Goal: Information Seeking & Learning: Learn about a topic

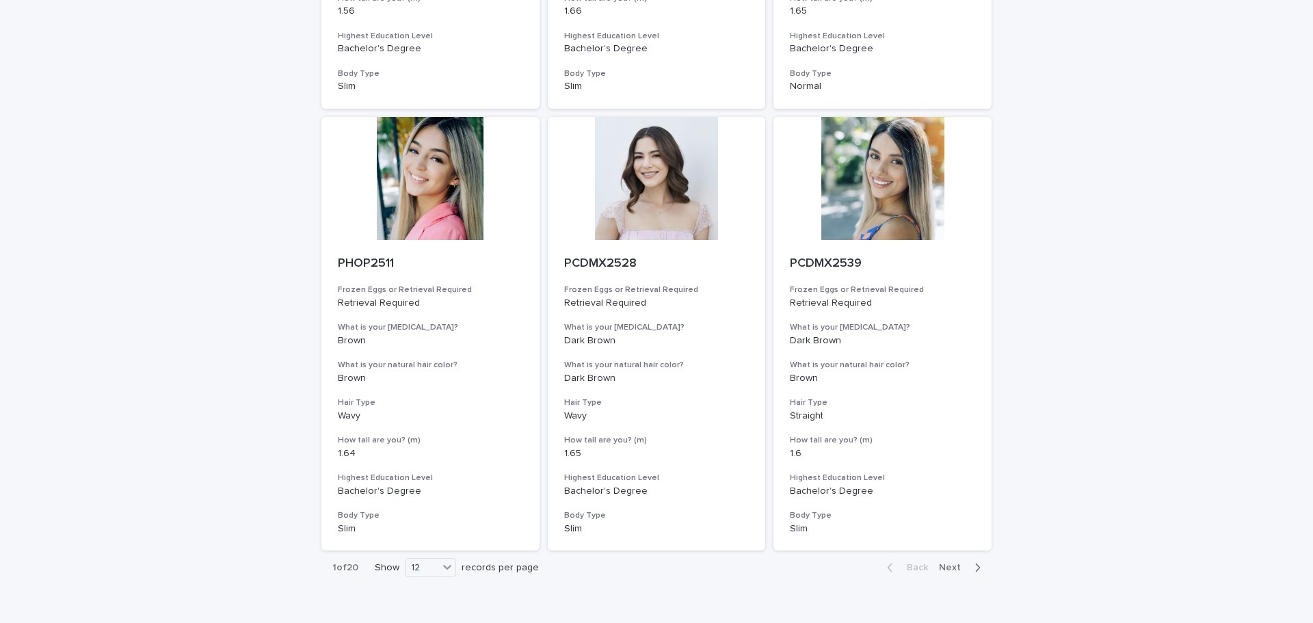
scroll to position [1421, 0]
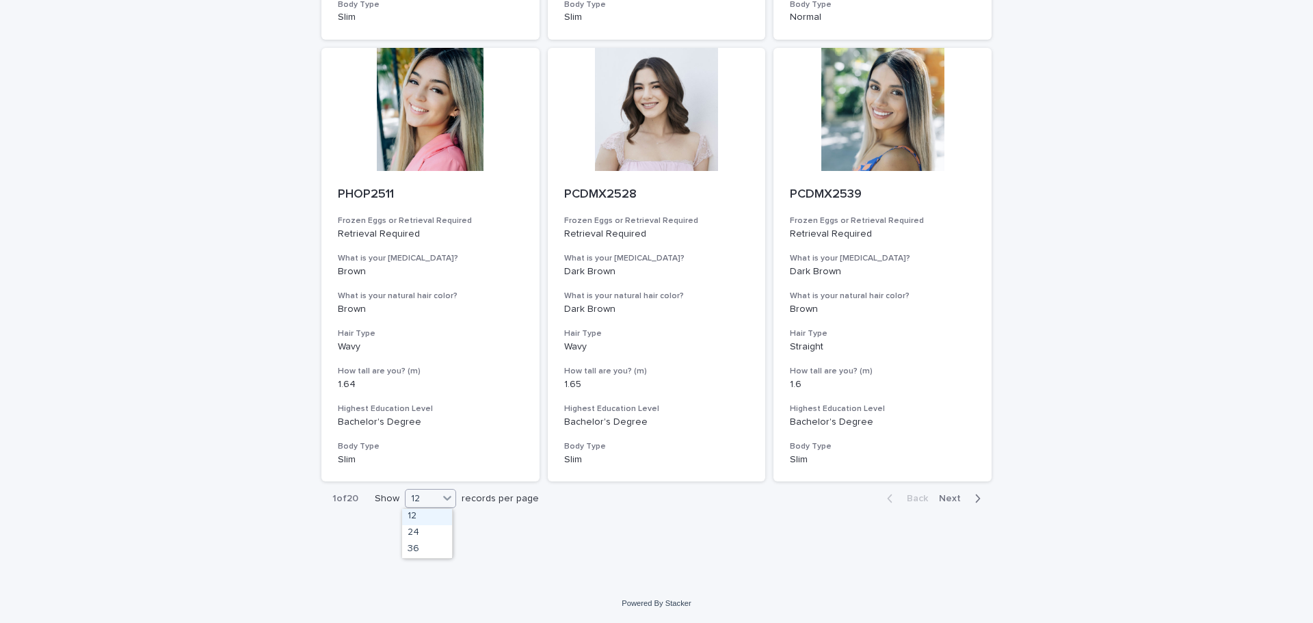
click at [433, 499] on div "12" at bounding box center [422, 499] width 33 height 14
click at [424, 546] on div "36" at bounding box center [427, 550] width 50 height 16
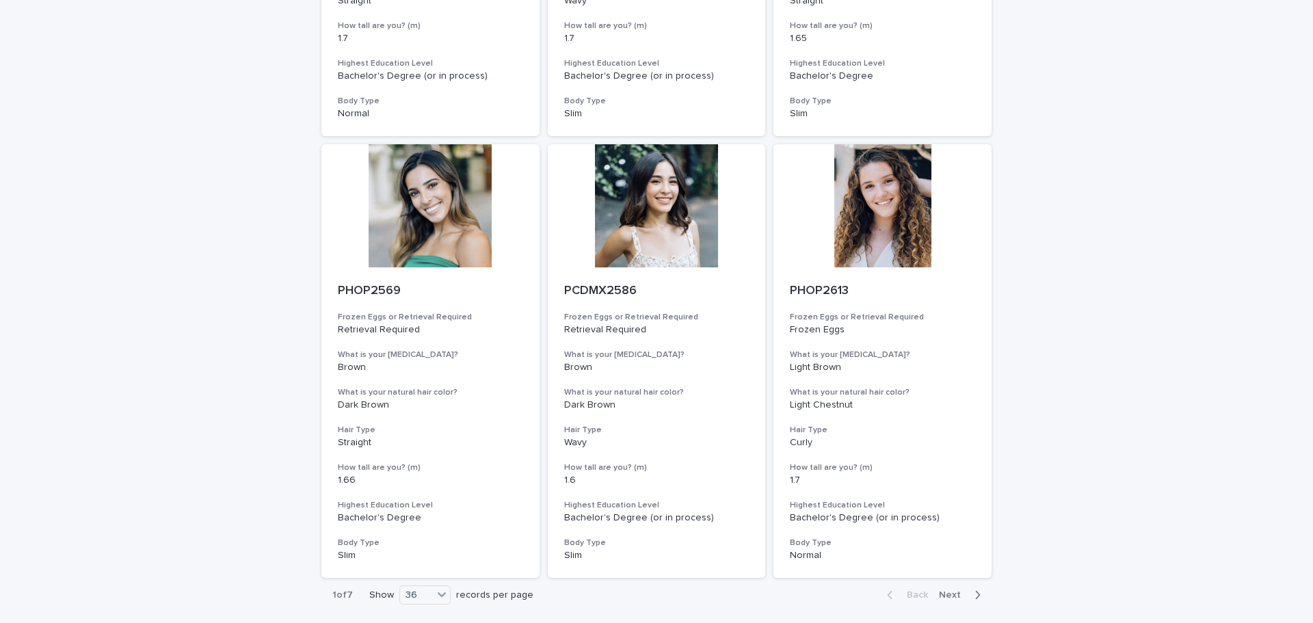
scroll to position [4910, 0]
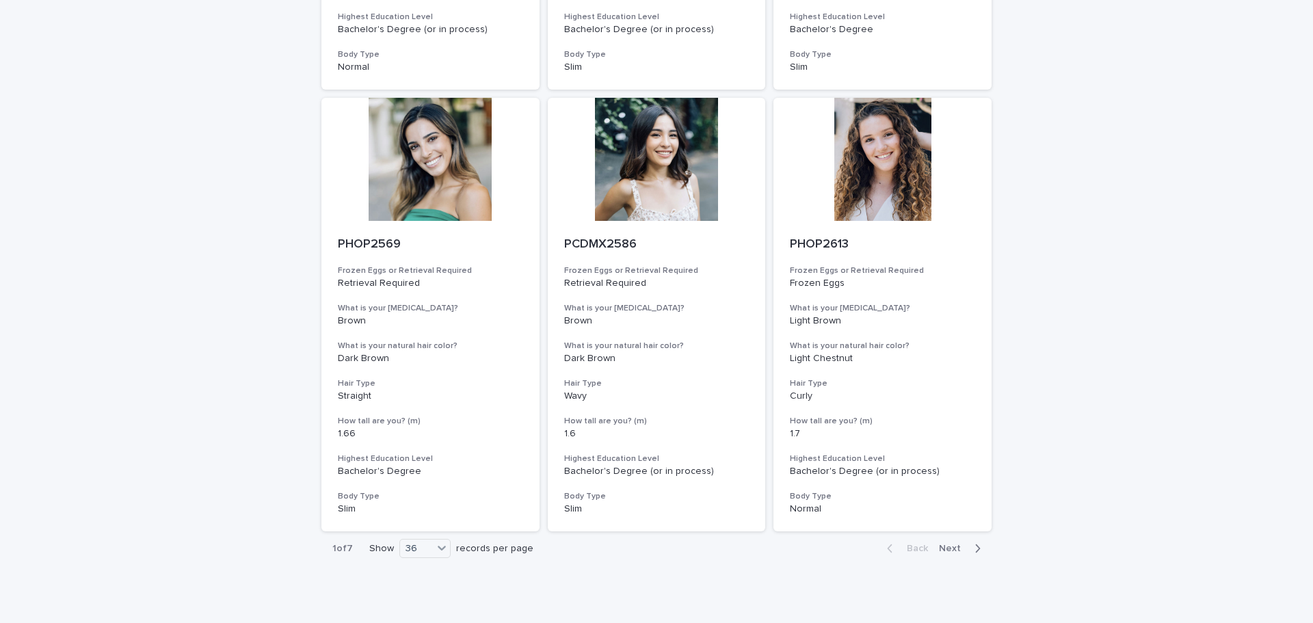
click at [950, 548] on span "Next" at bounding box center [954, 549] width 30 height 10
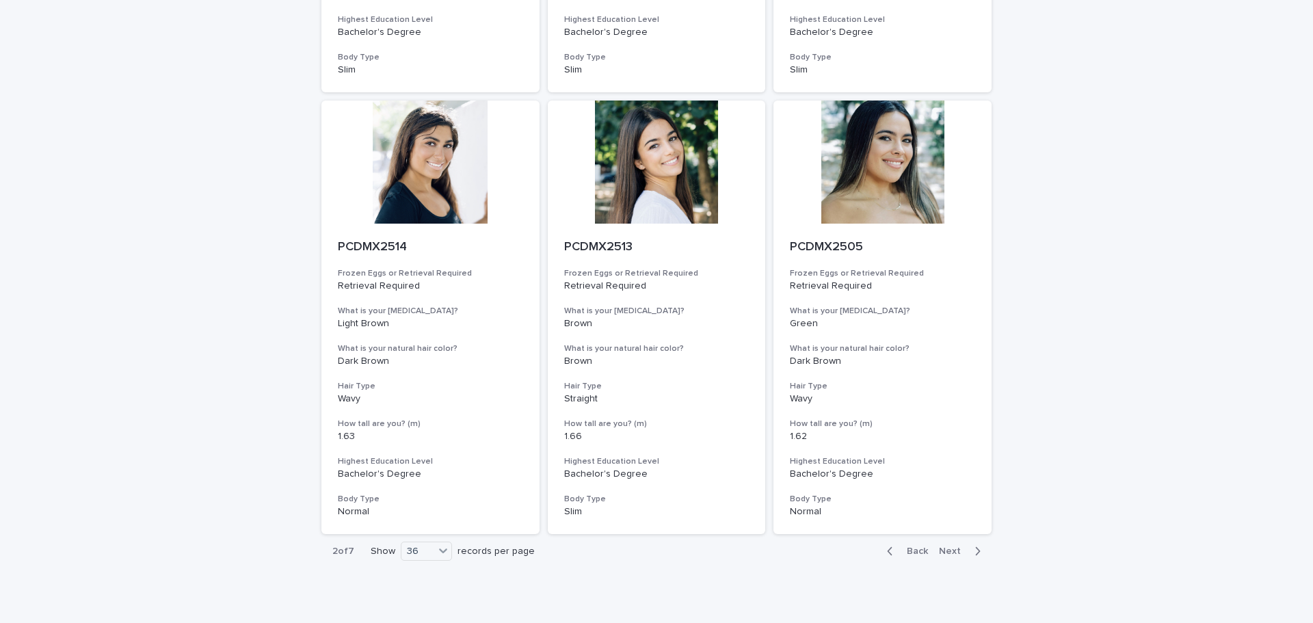
scroll to position [4960, 0]
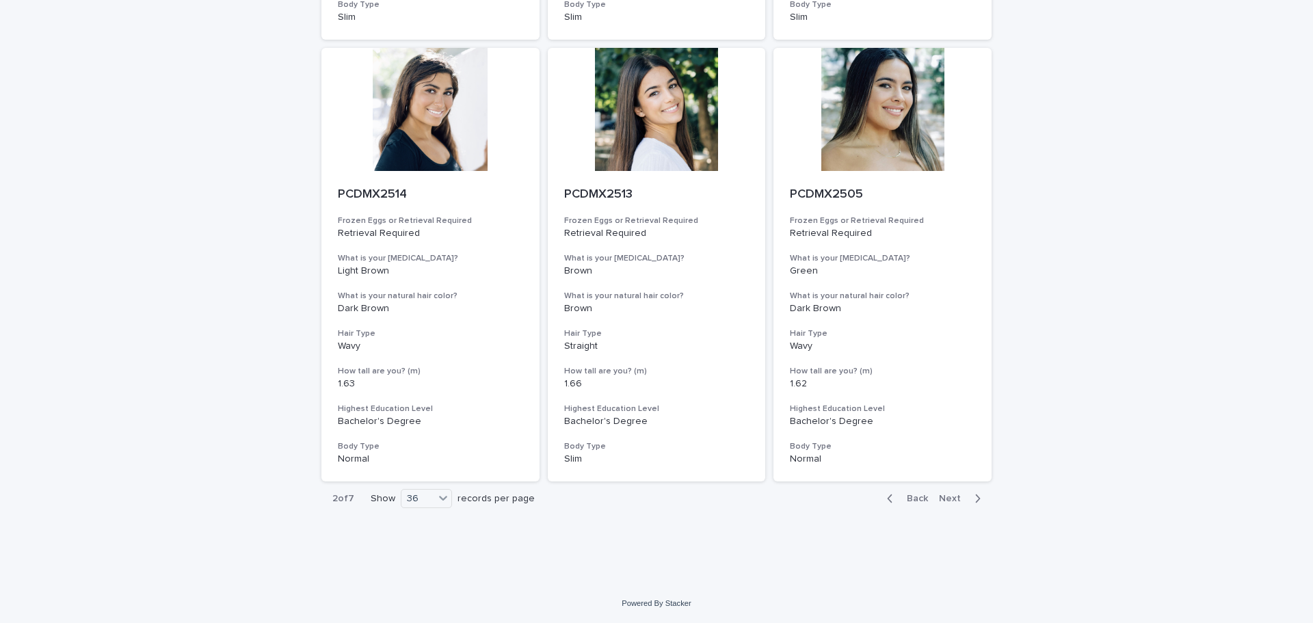
click at [956, 501] on span "Next" at bounding box center [954, 499] width 30 height 10
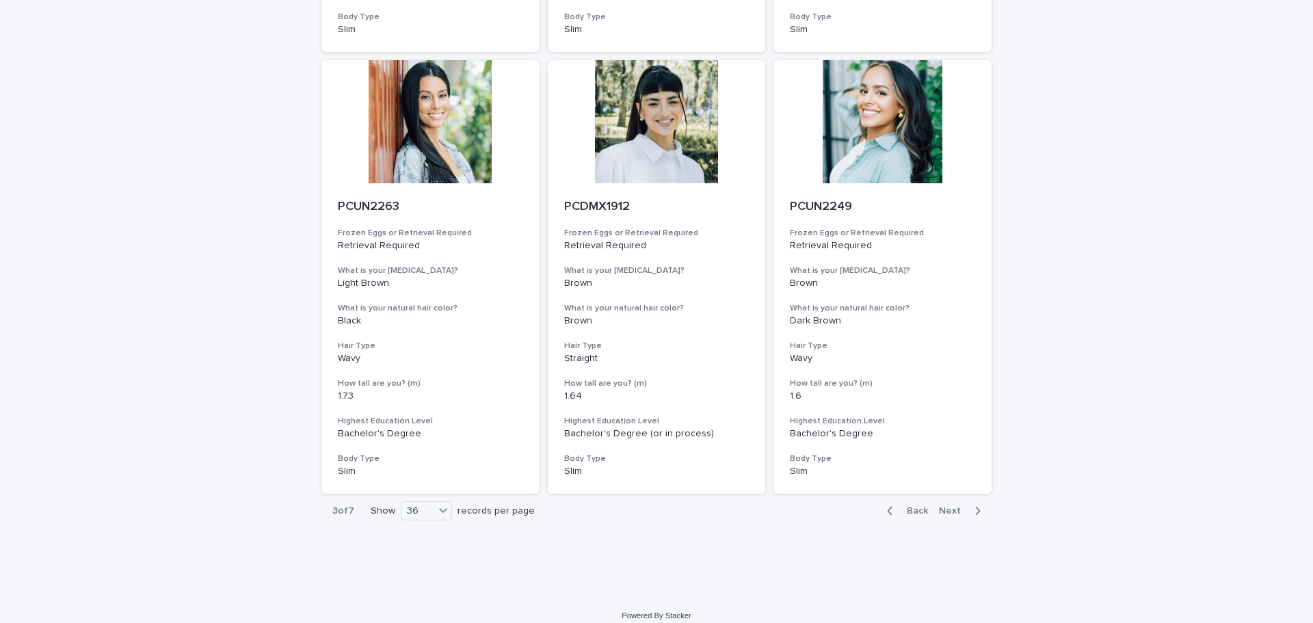
scroll to position [4960, 0]
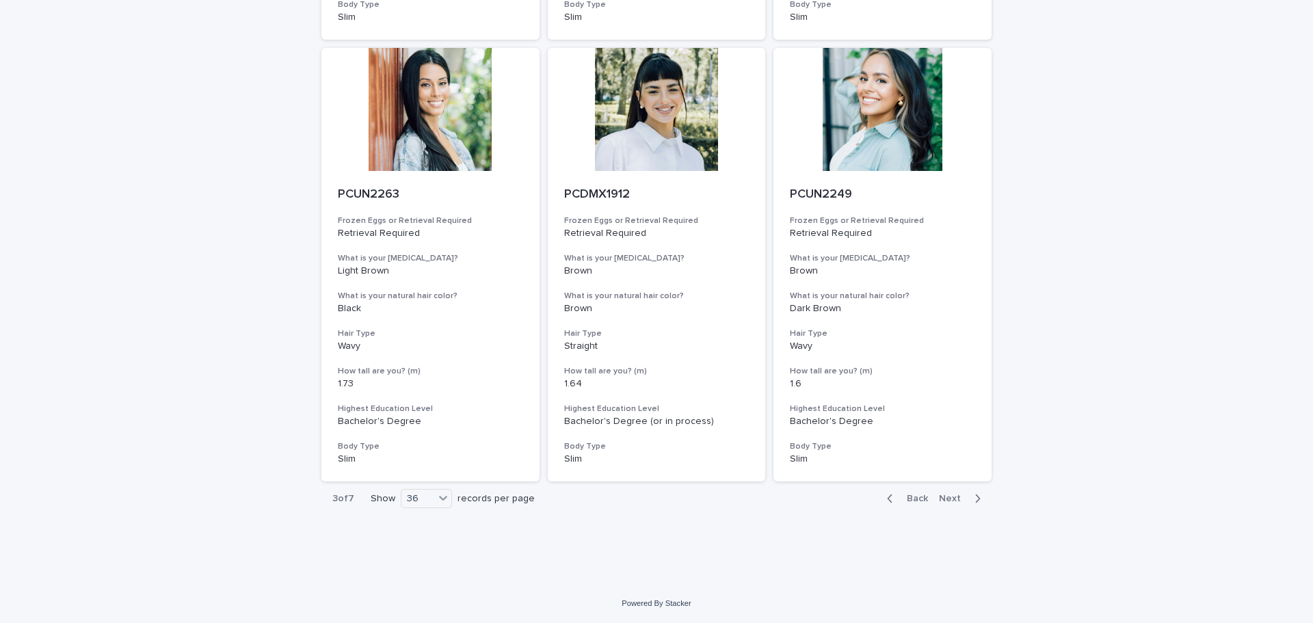
click at [949, 498] on span "Next" at bounding box center [954, 499] width 30 height 10
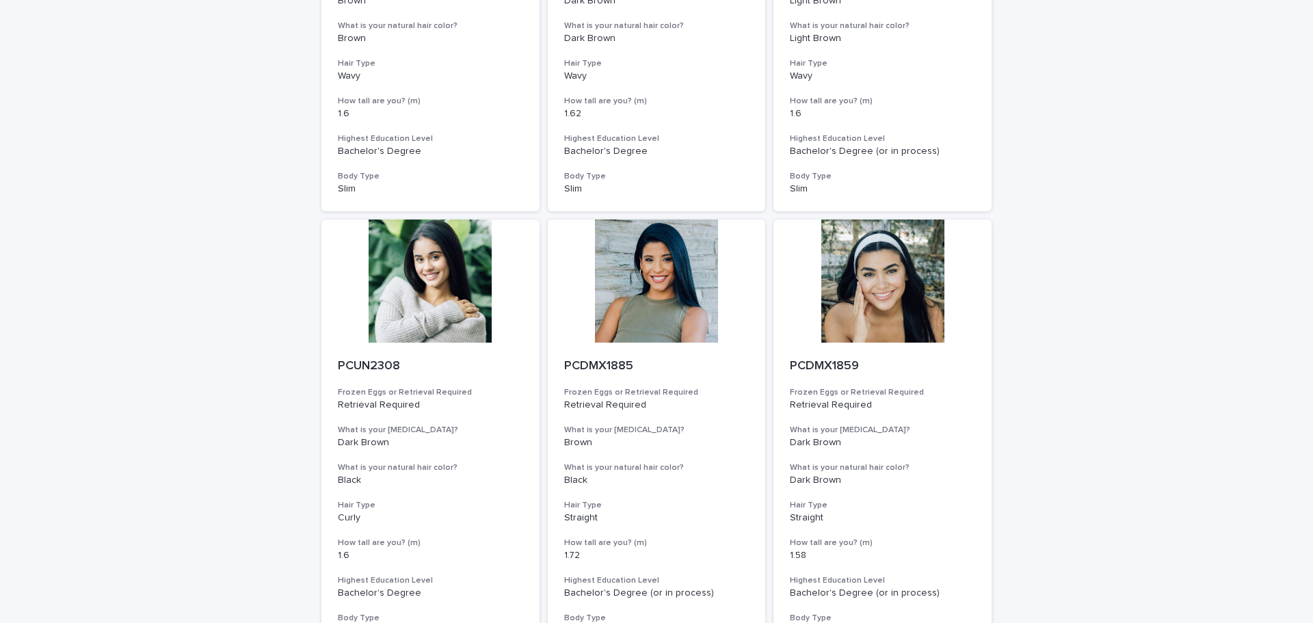
scroll to position [4960, 0]
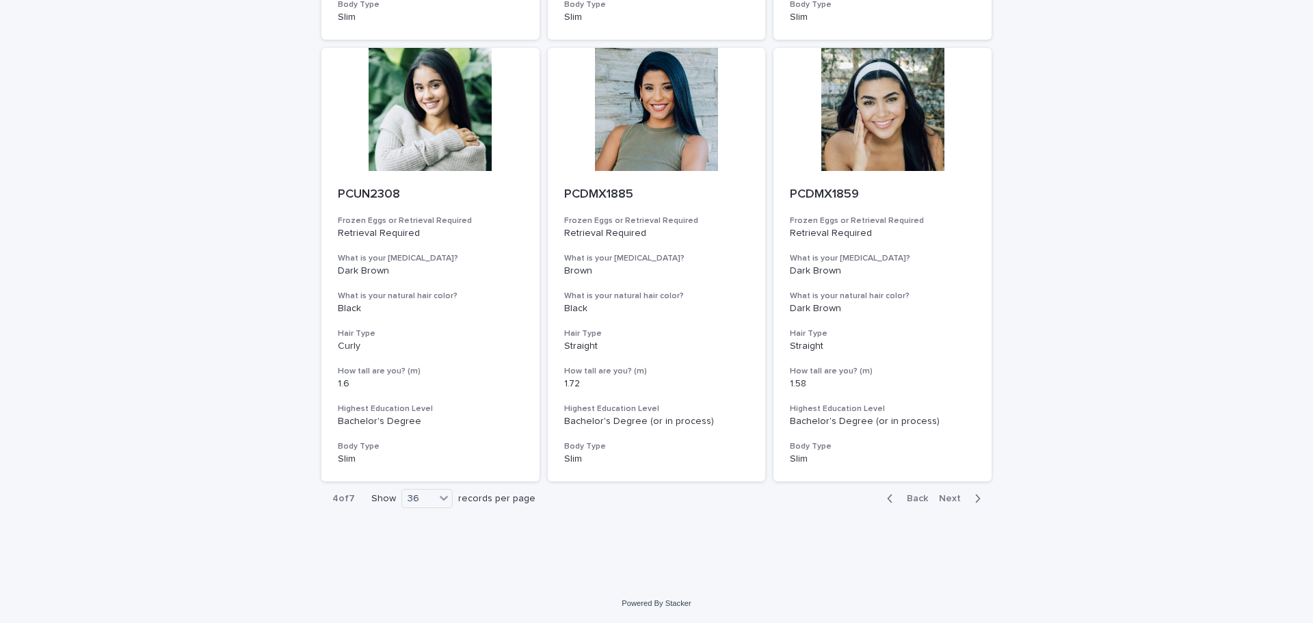
click at [951, 493] on button "Next" at bounding box center [963, 498] width 58 height 12
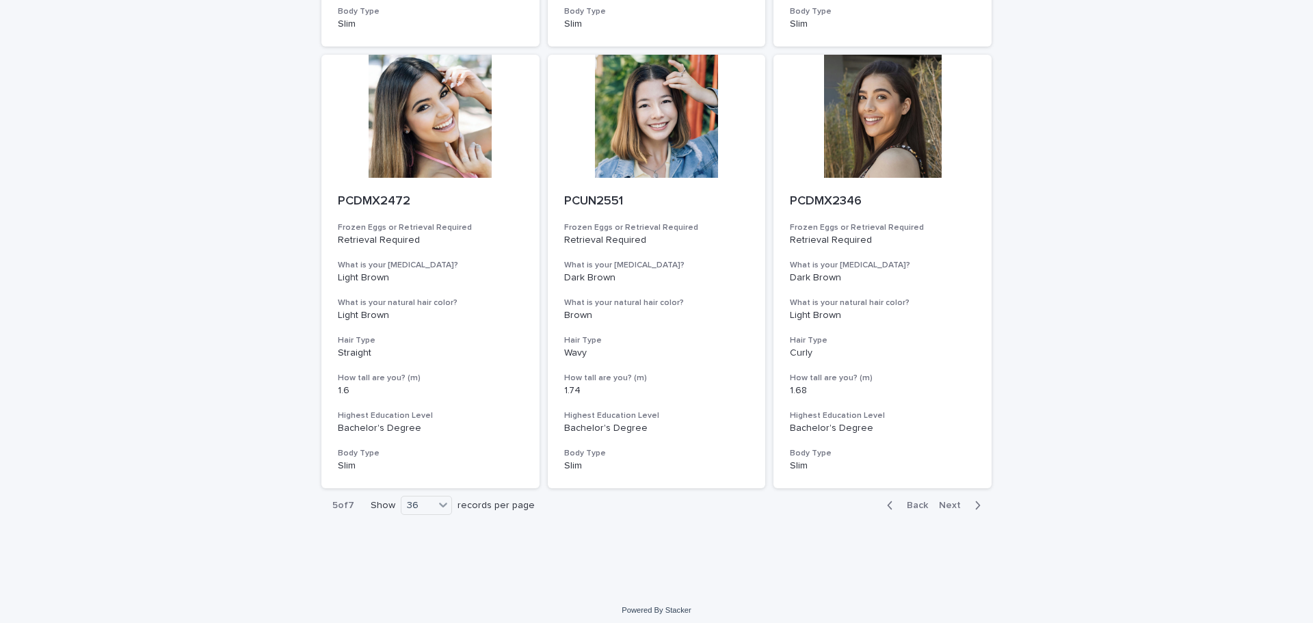
scroll to position [4960, 0]
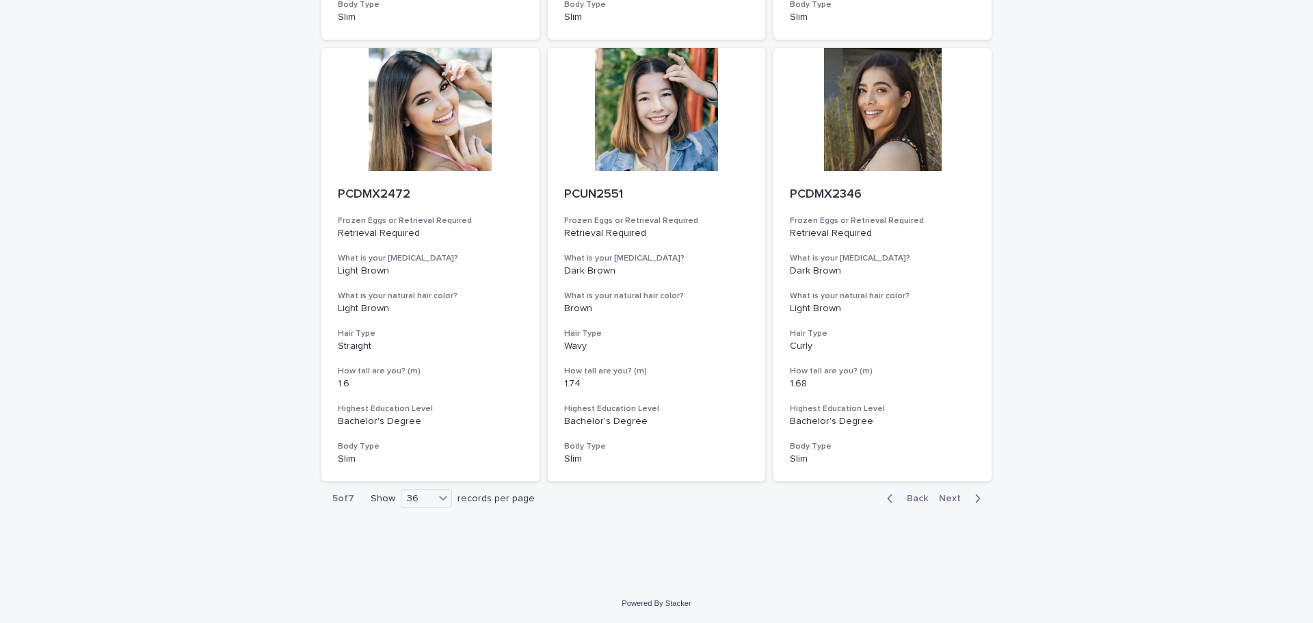
click at [954, 496] on span "Next" at bounding box center [954, 499] width 30 height 10
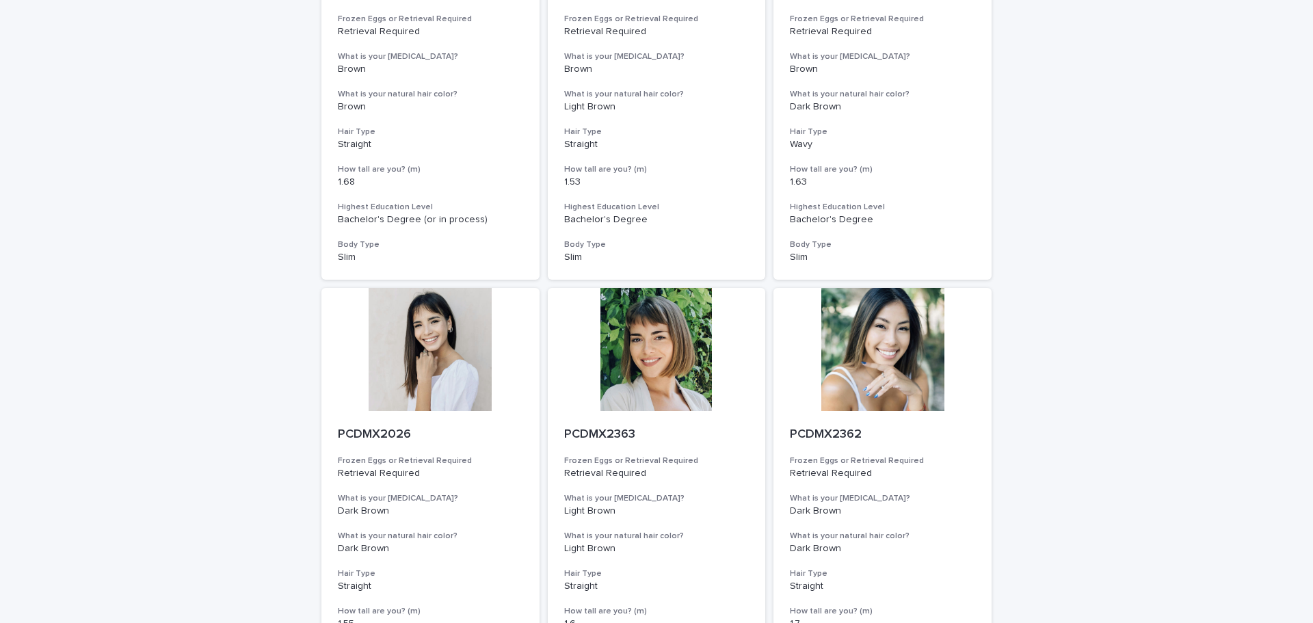
scroll to position [4960, 0]
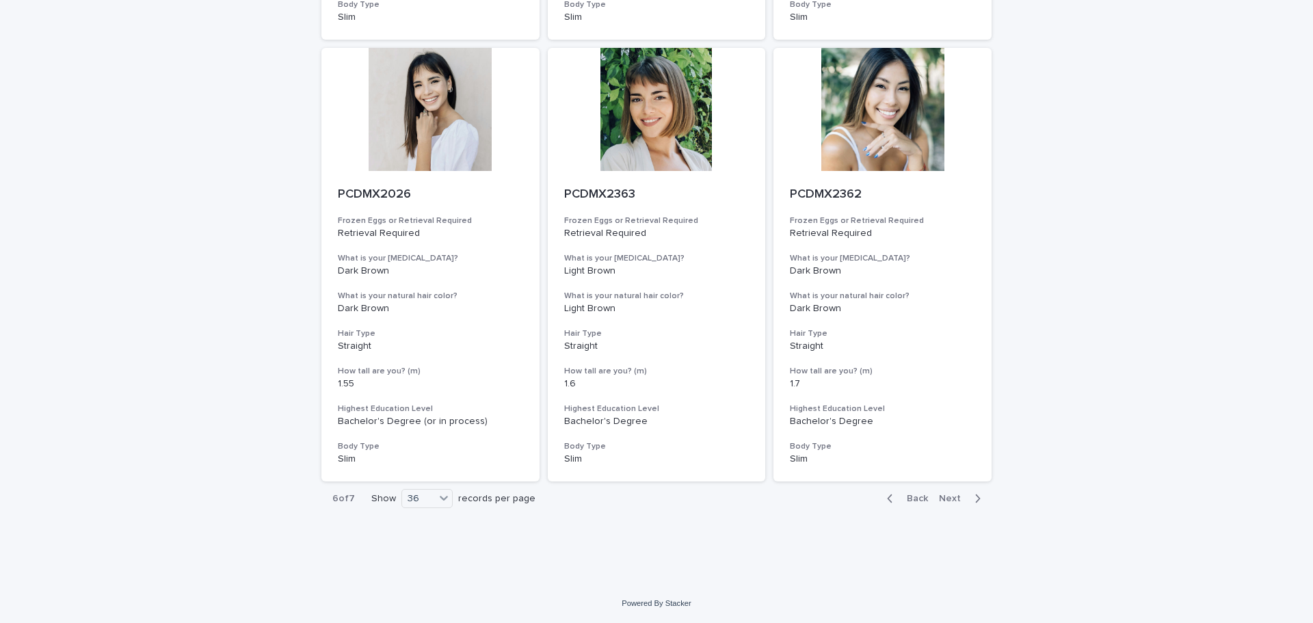
click at [954, 498] on span "Next" at bounding box center [954, 499] width 30 height 10
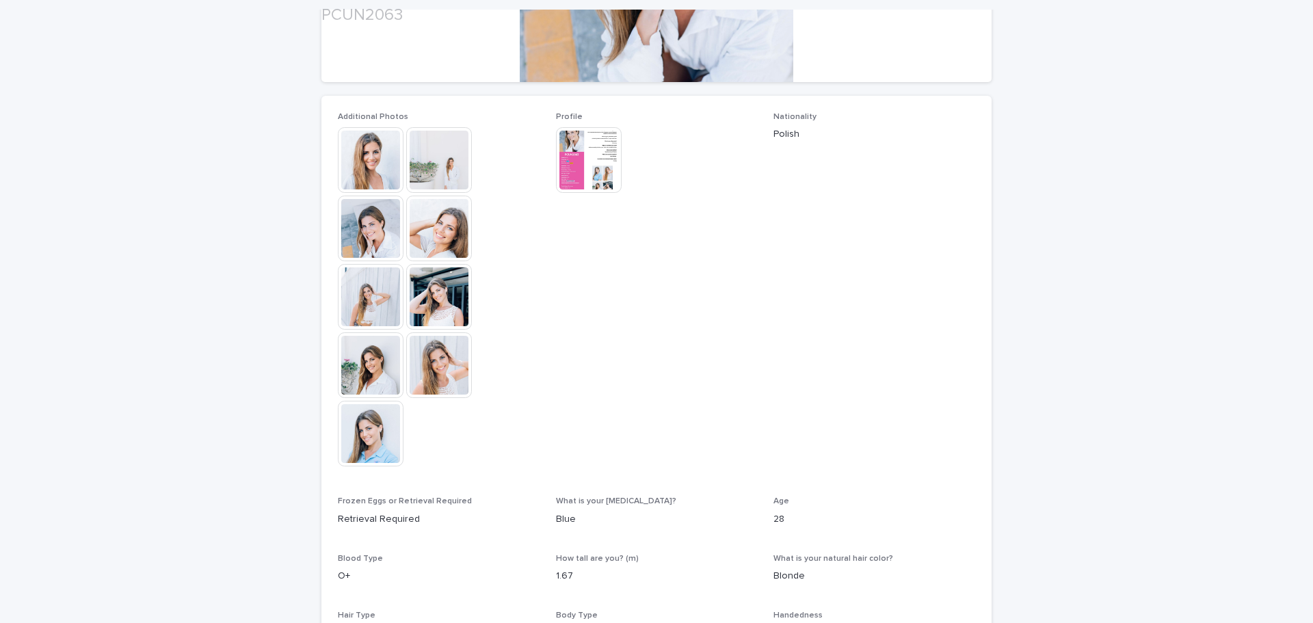
scroll to position [342, 0]
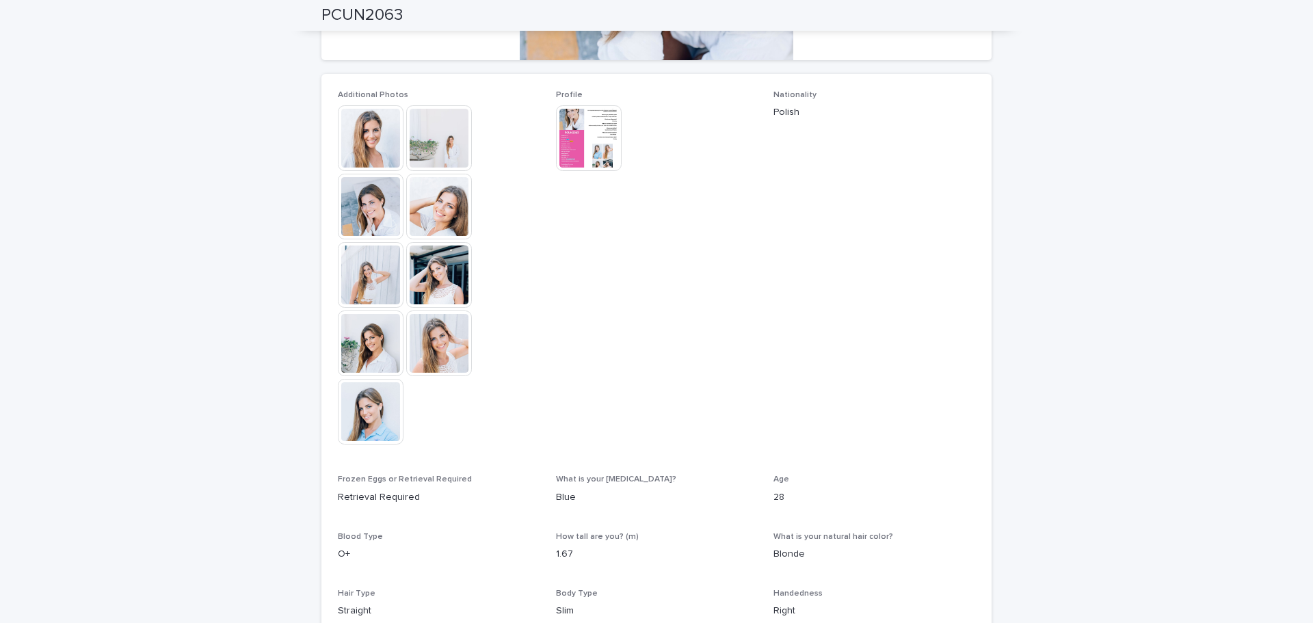
click at [562, 142] on img at bounding box center [589, 138] width 66 height 66
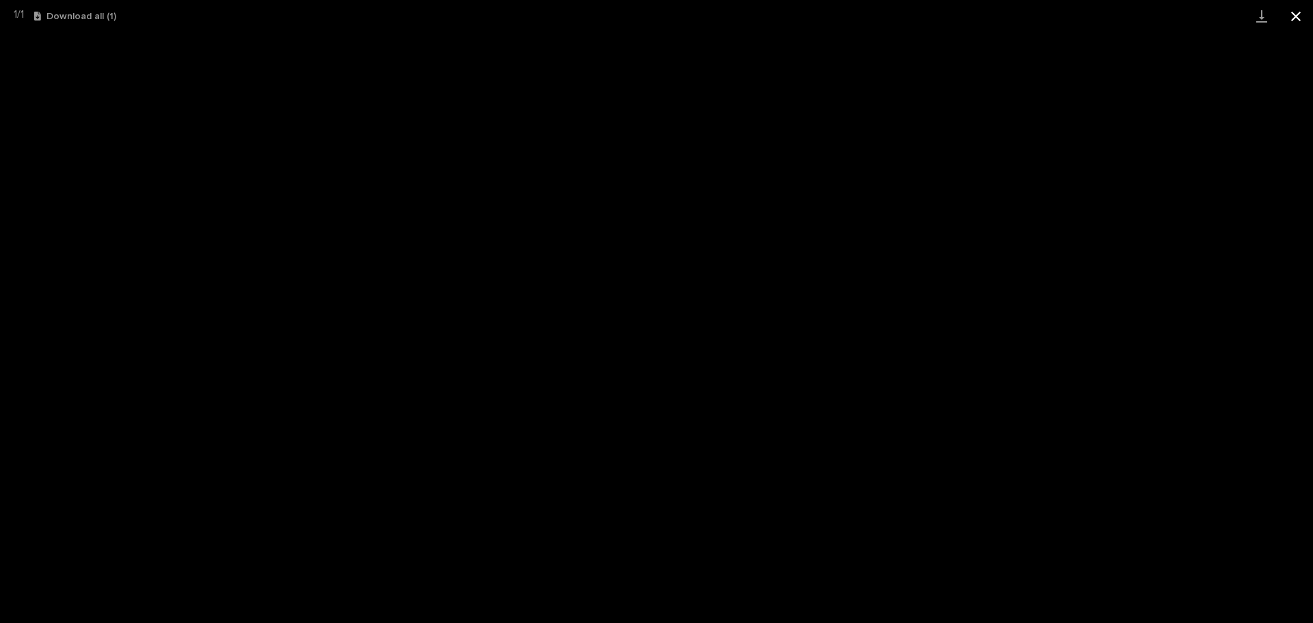
click at [1295, 22] on button "Close gallery" at bounding box center [1296, 16] width 34 height 32
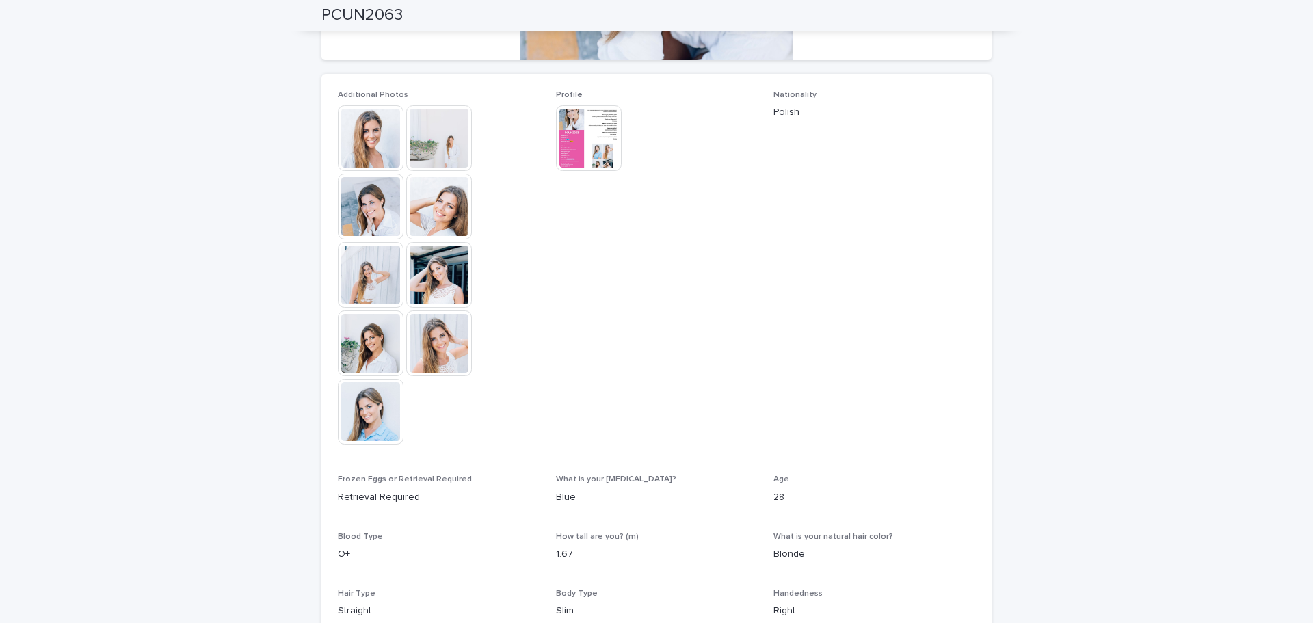
click at [374, 135] on img at bounding box center [371, 138] width 66 height 66
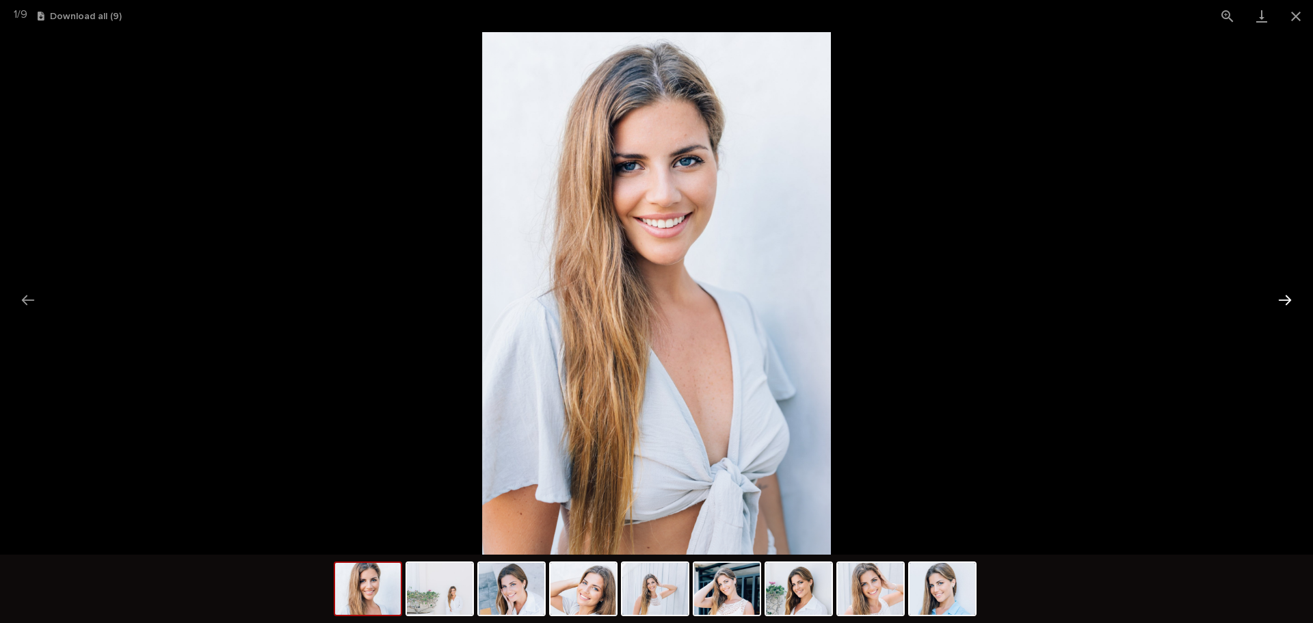
click at [1286, 298] on button "Next slide" at bounding box center [1285, 300] width 29 height 27
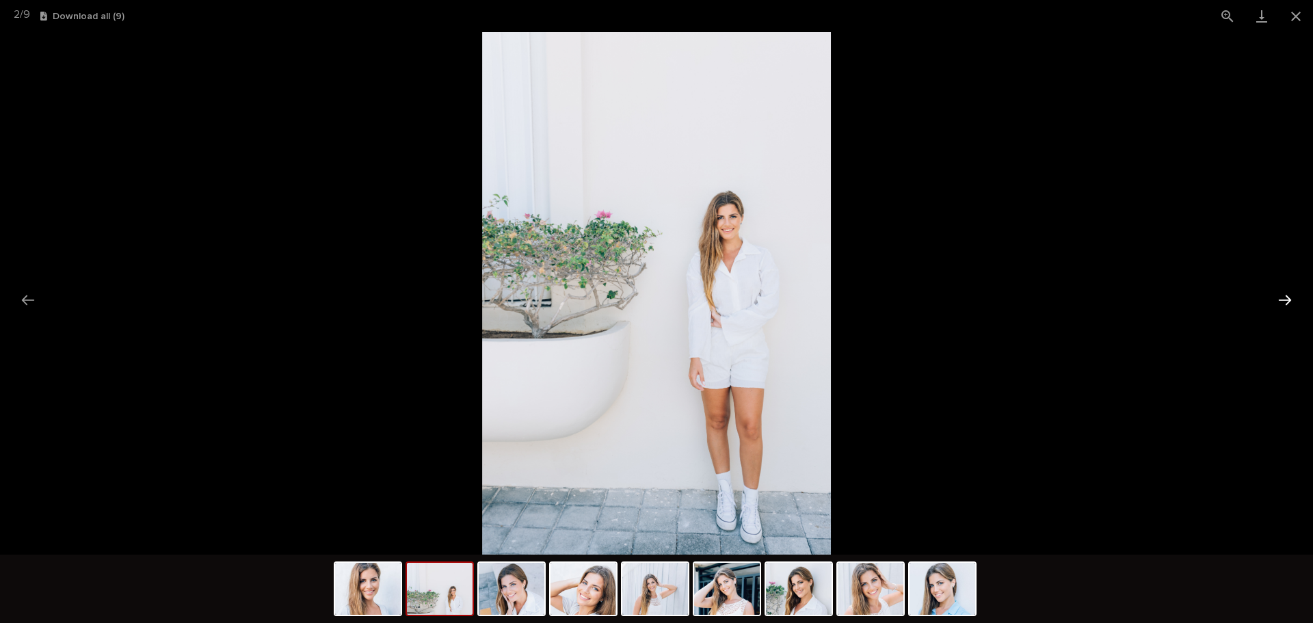
click at [1287, 295] on button "Next slide" at bounding box center [1285, 300] width 29 height 27
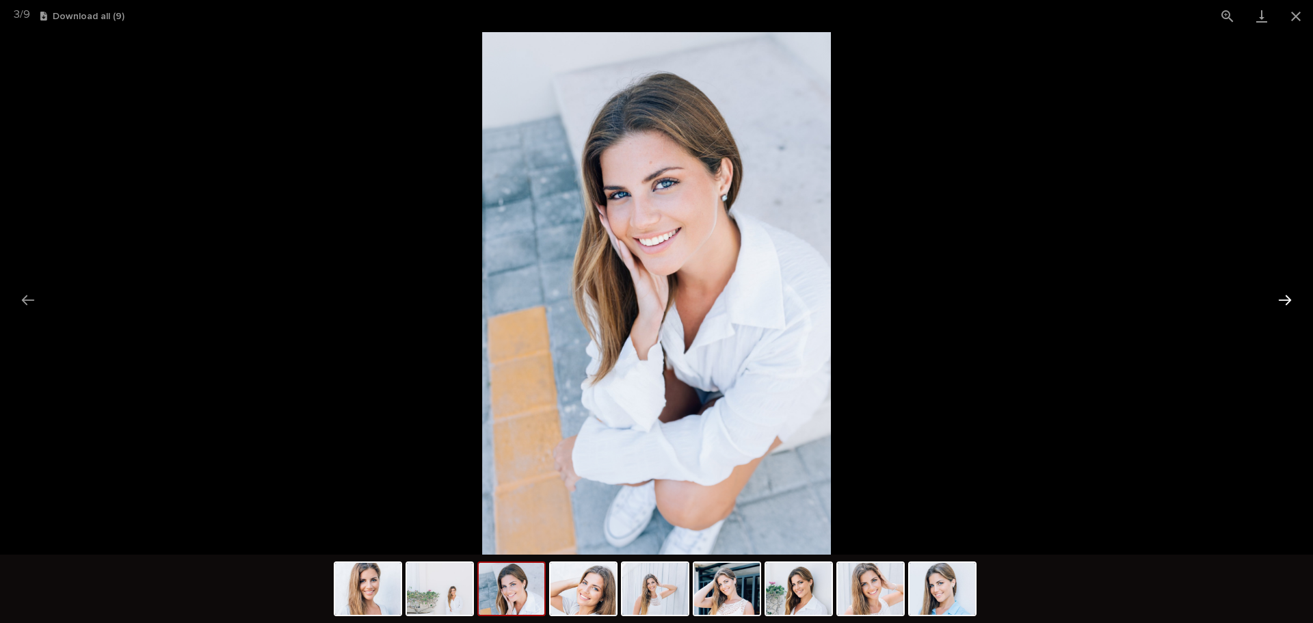
click at [1285, 293] on button "Next slide" at bounding box center [1285, 300] width 29 height 27
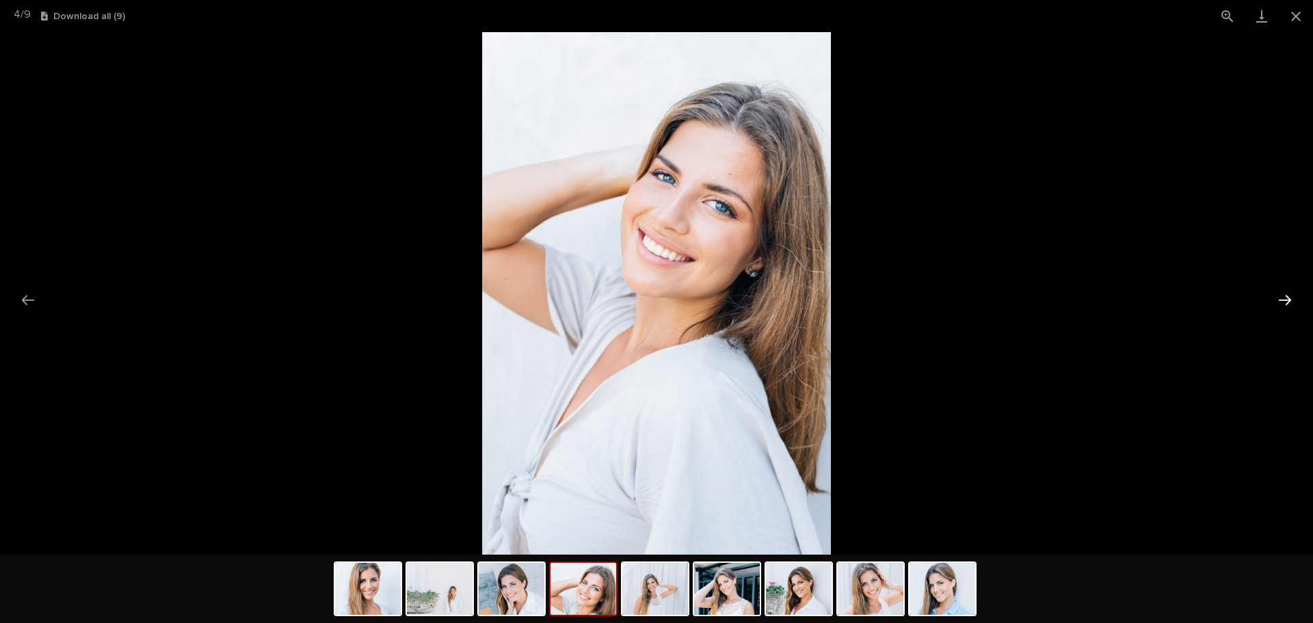
click at [1285, 293] on button "Next slide" at bounding box center [1285, 300] width 29 height 27
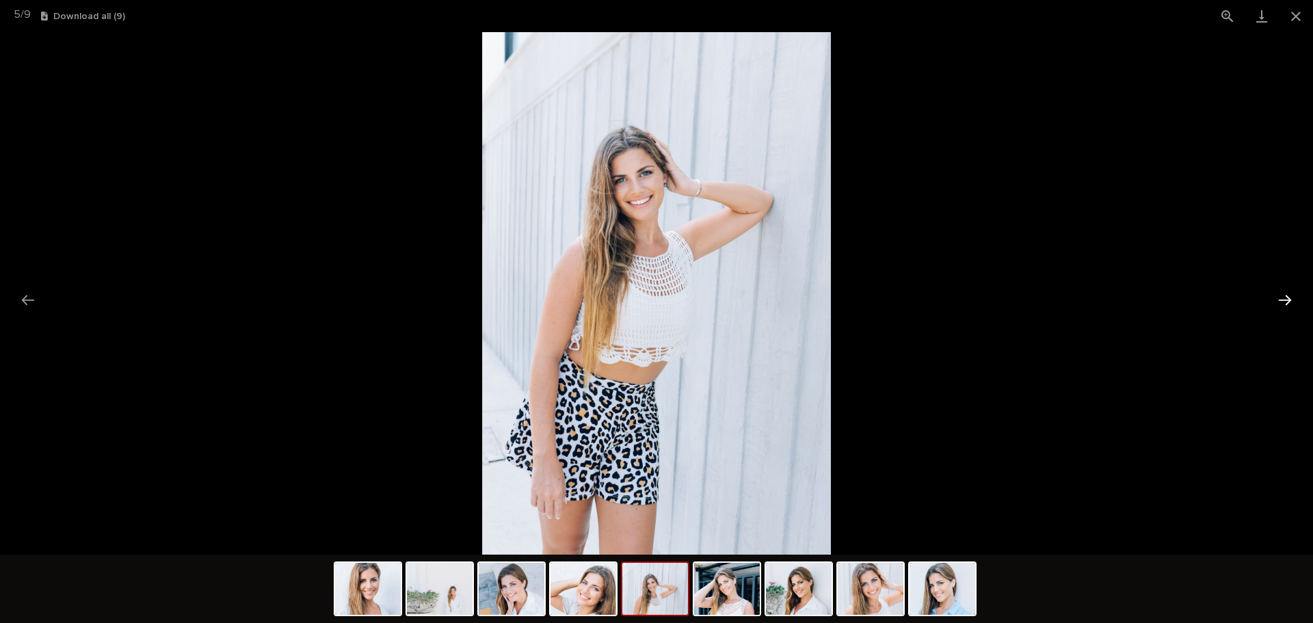
click at [1285, 293] on button "Next slide" at bounding box center [1285, 300] width 29 height 27
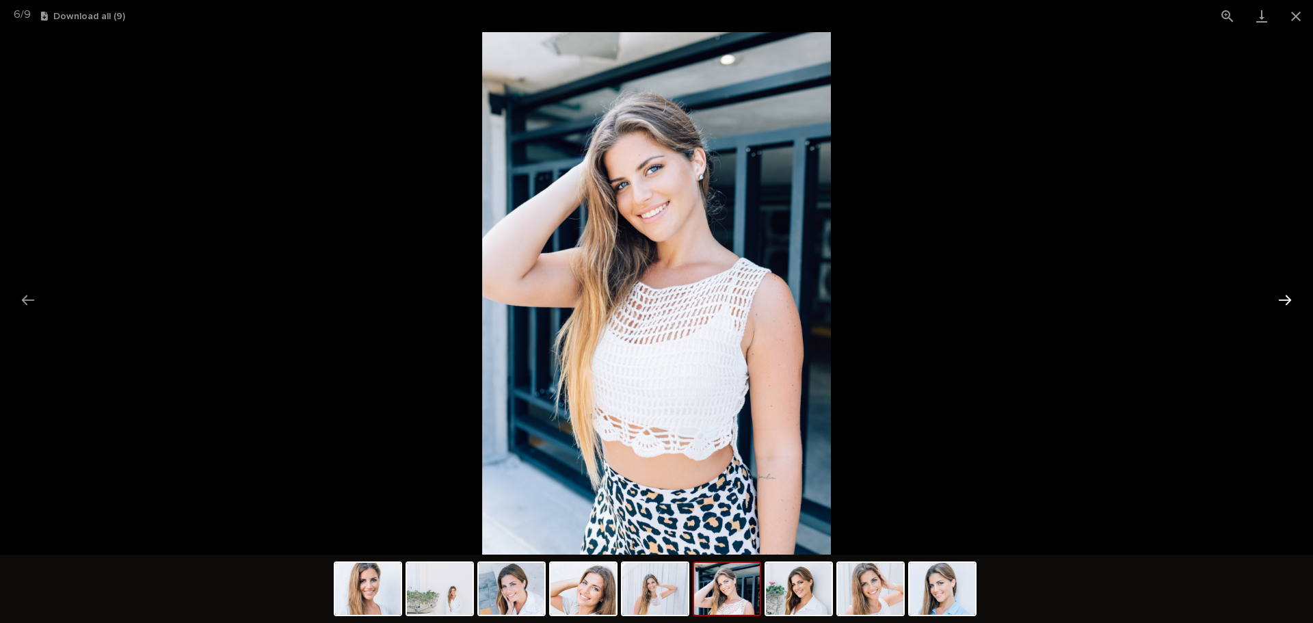
click at [1285, 293] on button "Next slide" at bounding box center [1285, 300] width 29 height 27
